Goal: Information Seeking & Learning: Learn about a topic

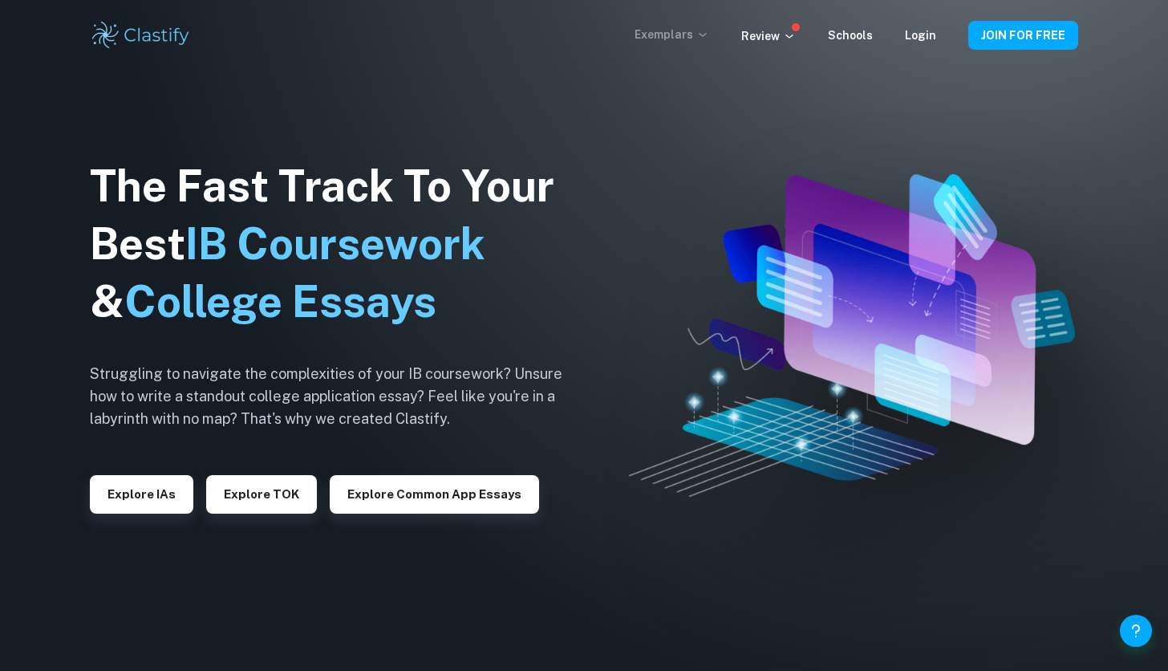
click at [694, 29] on p "Exemplars" at bounding box center [671, 35] width 75 height 18
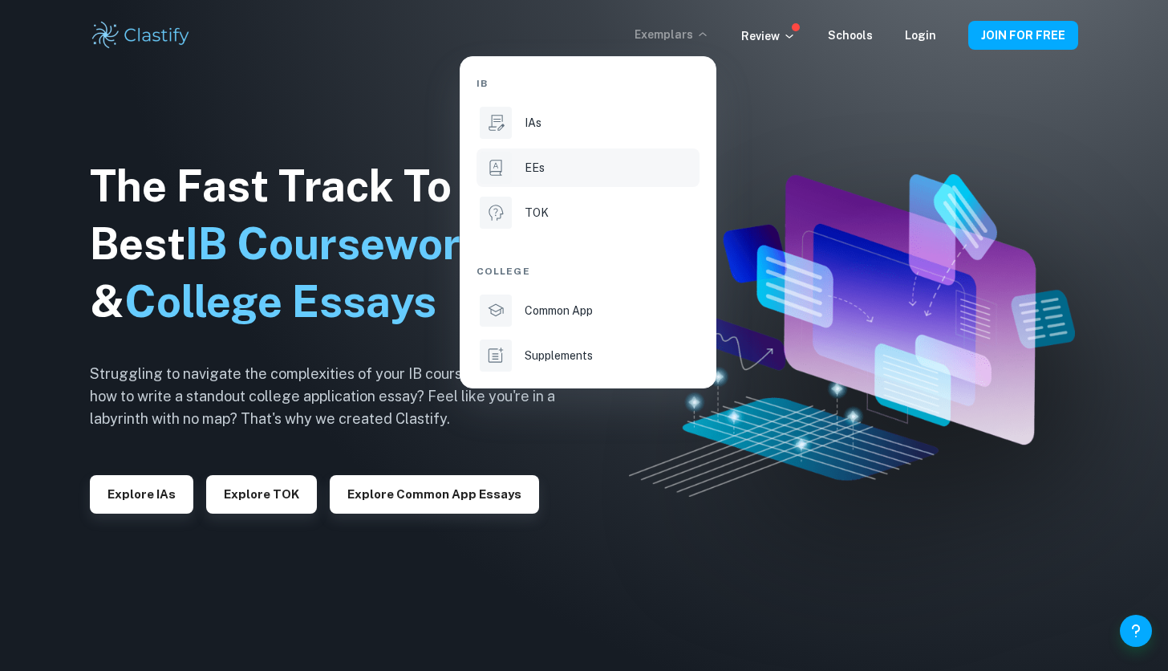
click at [547, 180] on li "EEs" at bounding box center [587, 167] width 223 height 39
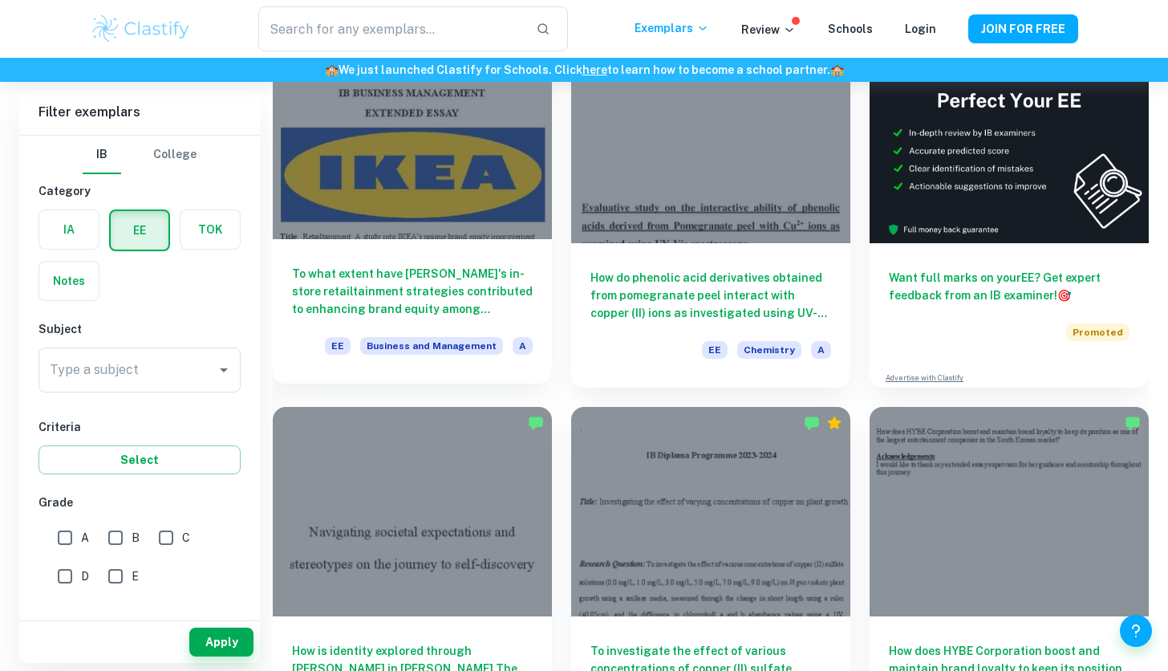
scroll to position [6, 0]
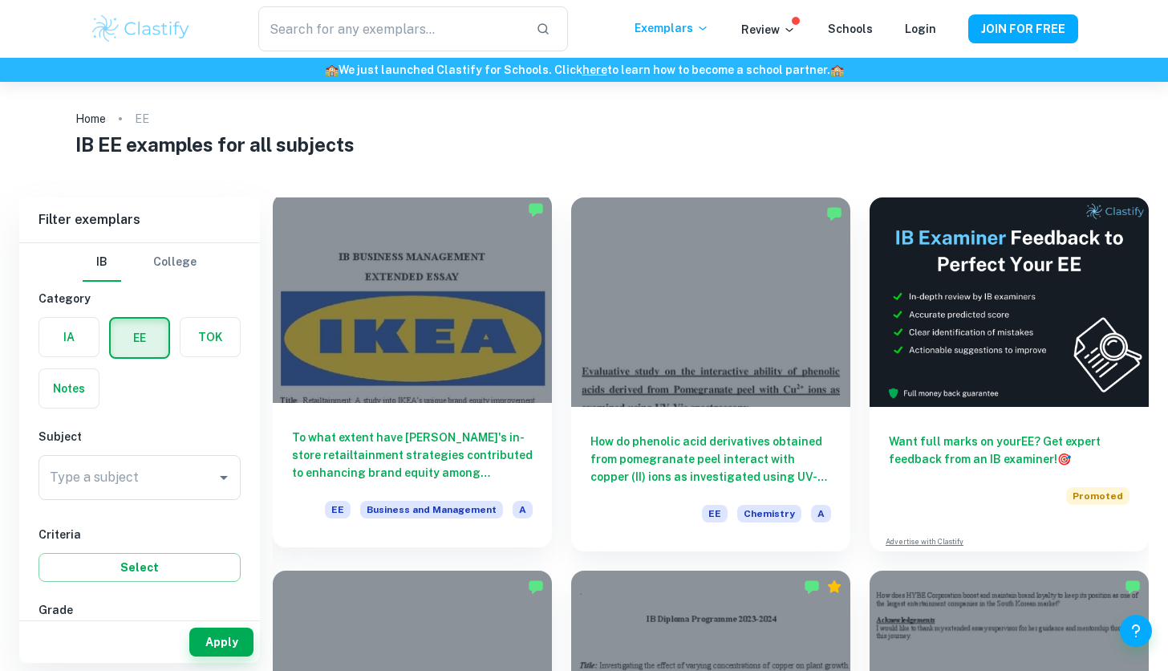
click at [432, 271] on div at bounding box center [412, 297] width 279 height 209
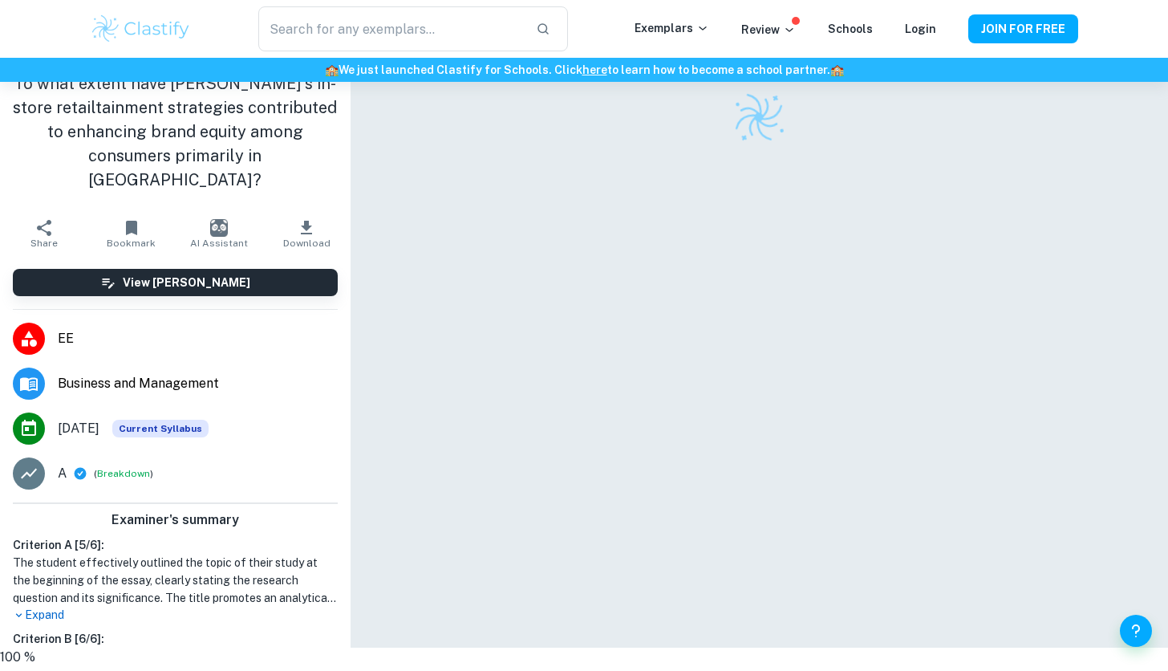
scroll to position [82, 0]
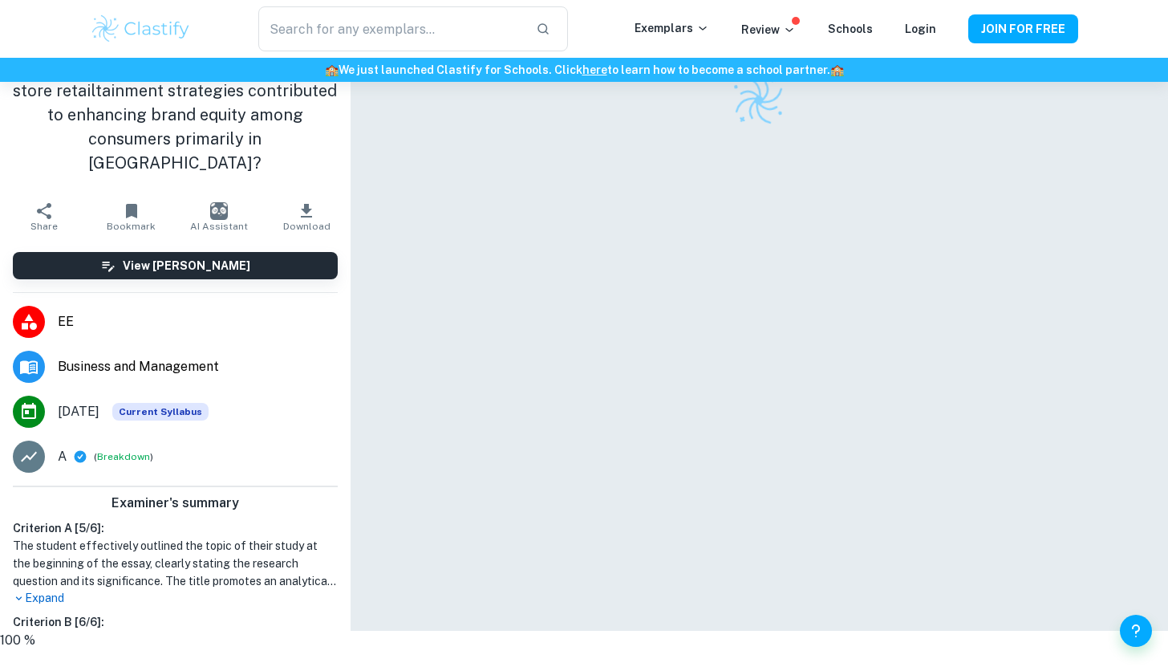
click at [58, 590] on p "Expand" at bounding box center [175, 598] width 325 height 17
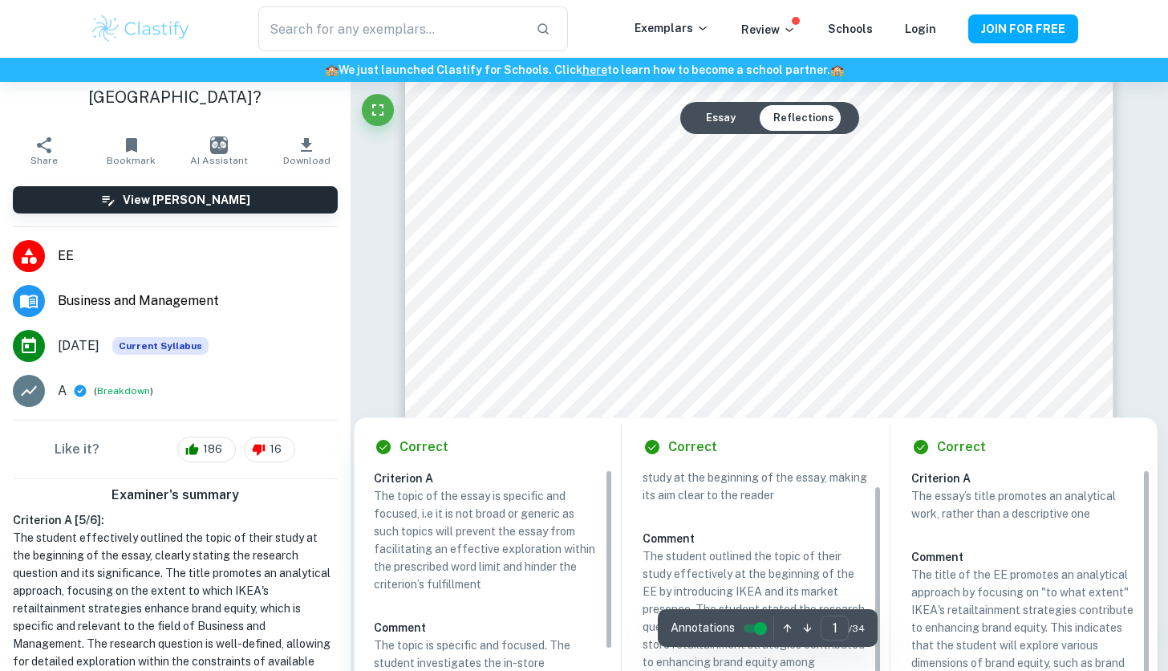
scroll to position [43, 0]
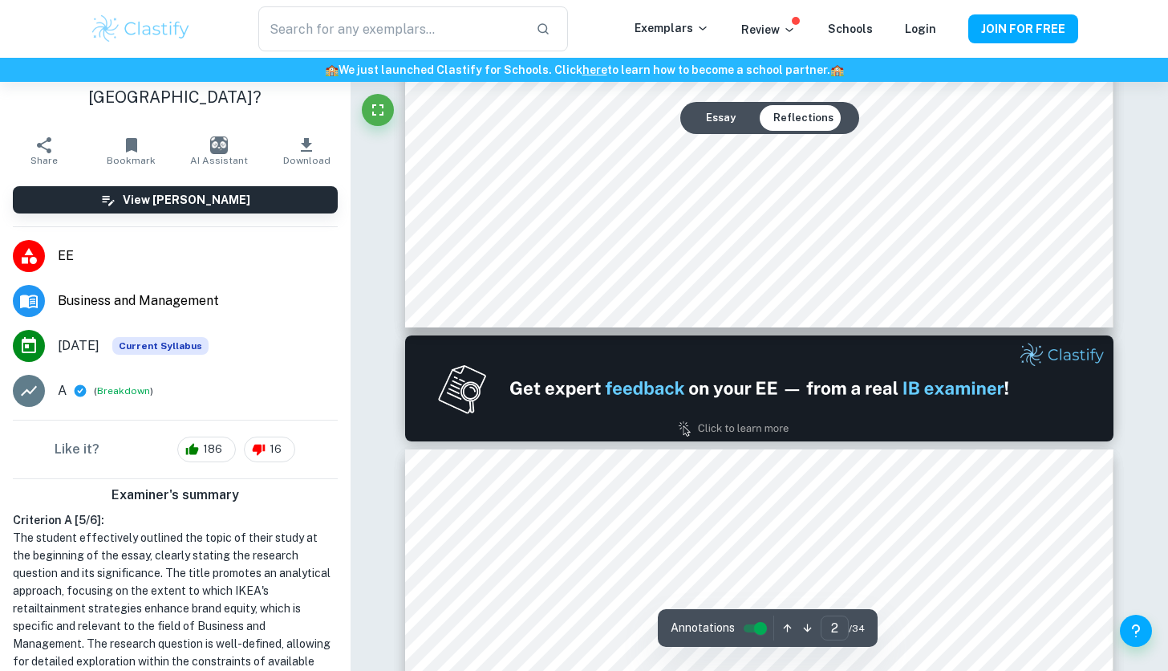
type input "1"
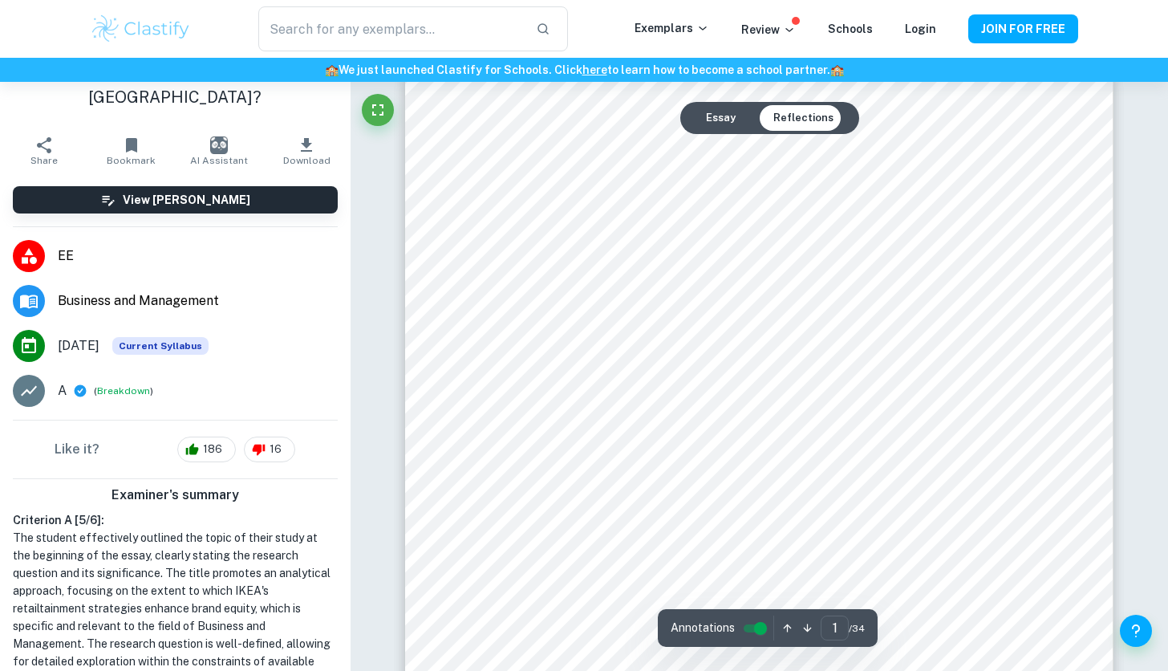
scroll to position [0, 0]
